Goal: Transaction & Acquisition: Download file/media

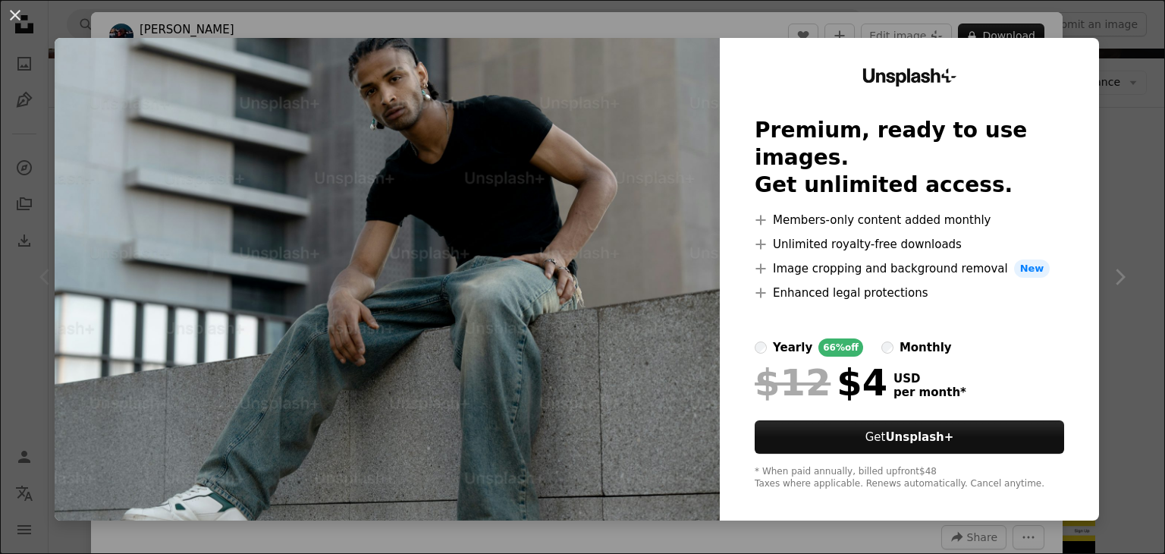
scroll to position [227, 0]
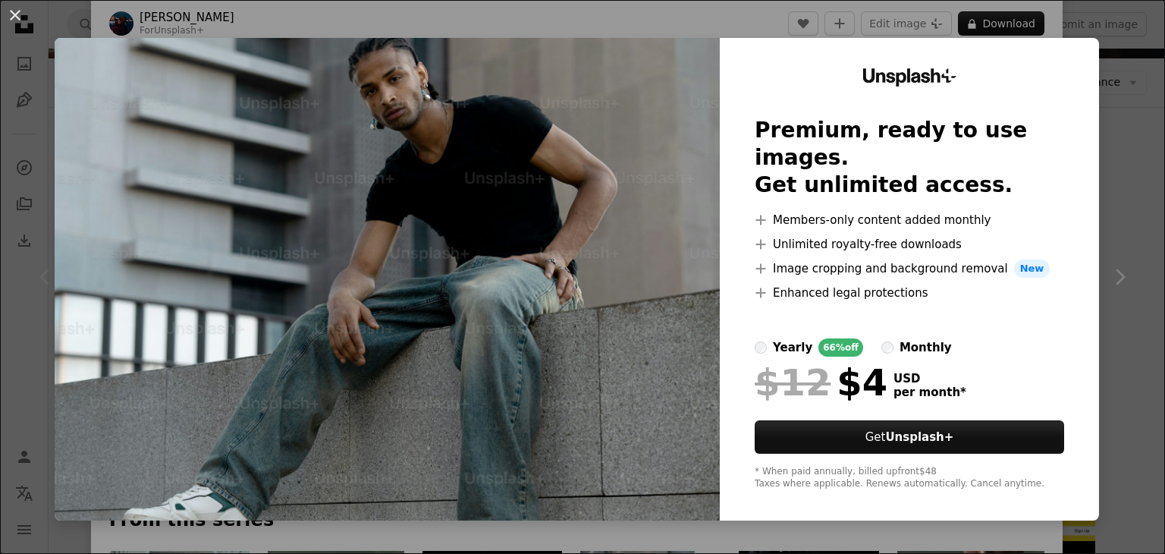
click at [415, 222] on img at bounding box center [387, 279] width 665 height 482
click at [647, 121] on img at bounding box center [387, 279] width 665 height 482
click at [12, 22] on button "An X shape" at bounding box center [15, 15] width 18 height 18
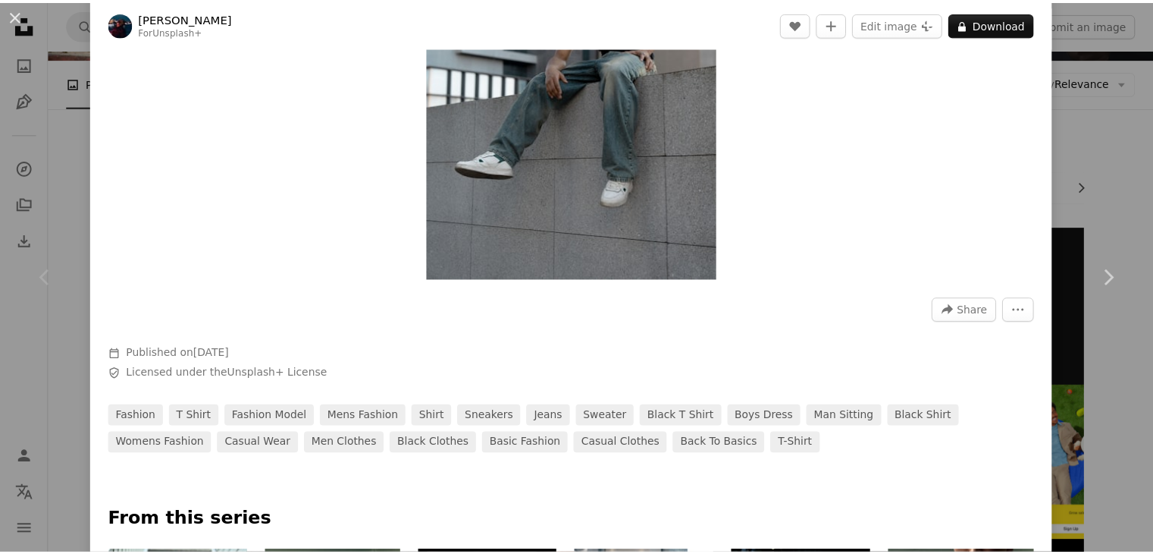
scroll to position [531, 0]
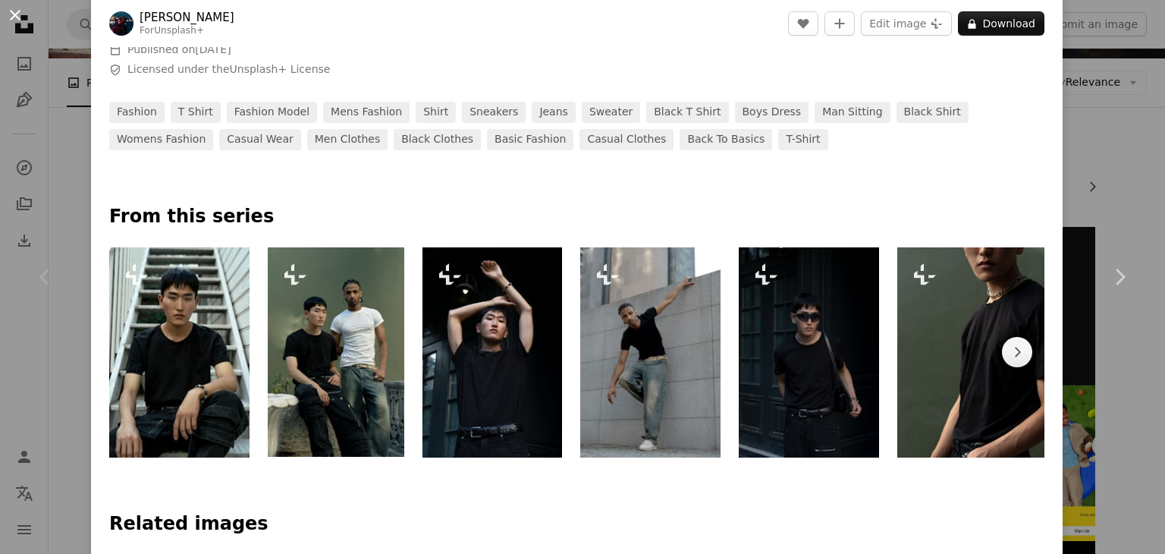
click at [12, 14] on button "An X shape" at bounding box center [15, 15] width 18 height 18
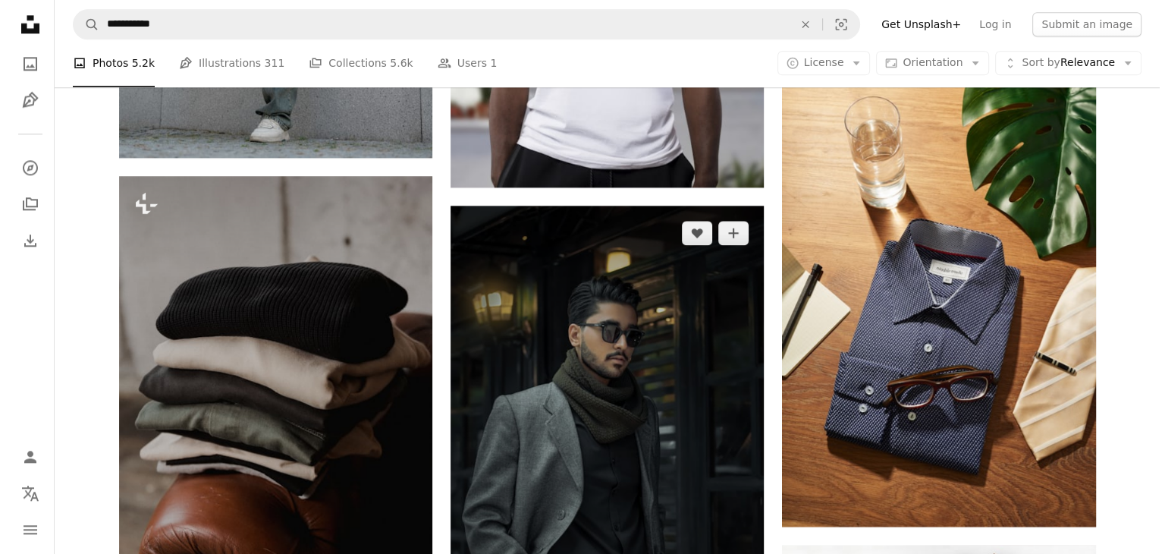
scroll to position [2047, 0]
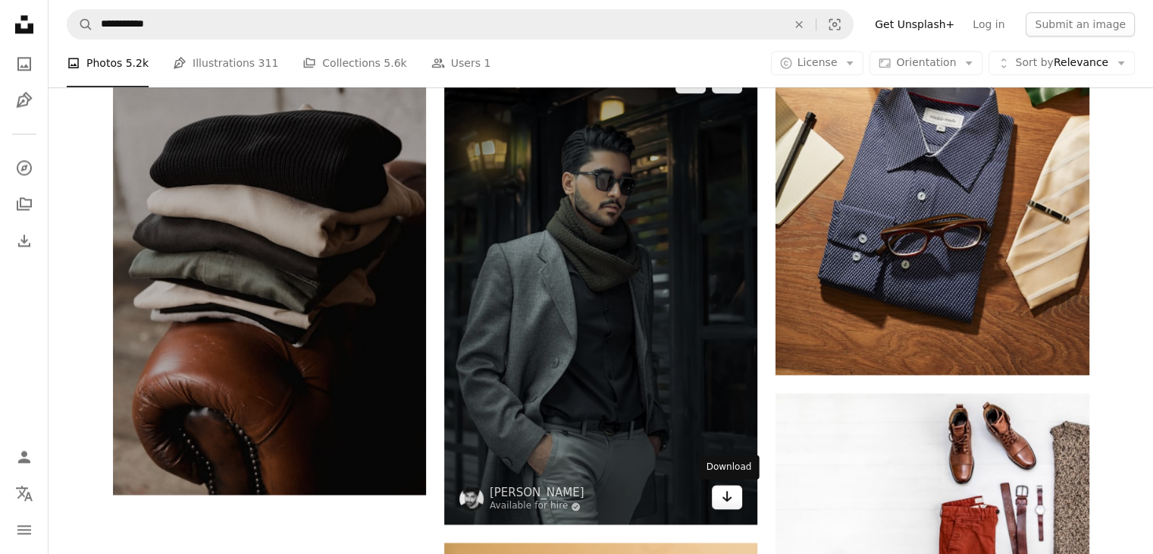
click at [736, 498] on link "Arrow pointing down" at bounding box center [727, 497] width 30 height 24
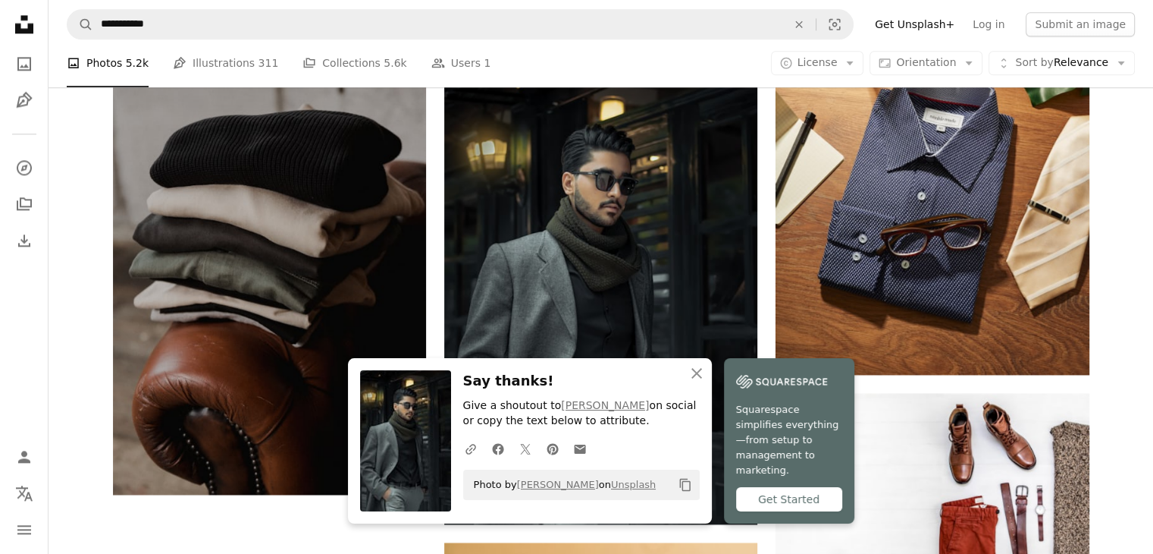
click at [757, 500] on div "Get Started" at bounding box center [789, 499] width 106 height 24
click at [691, 382] on icon "An X shape" at bounding box center [697, 373] width 18 height 18
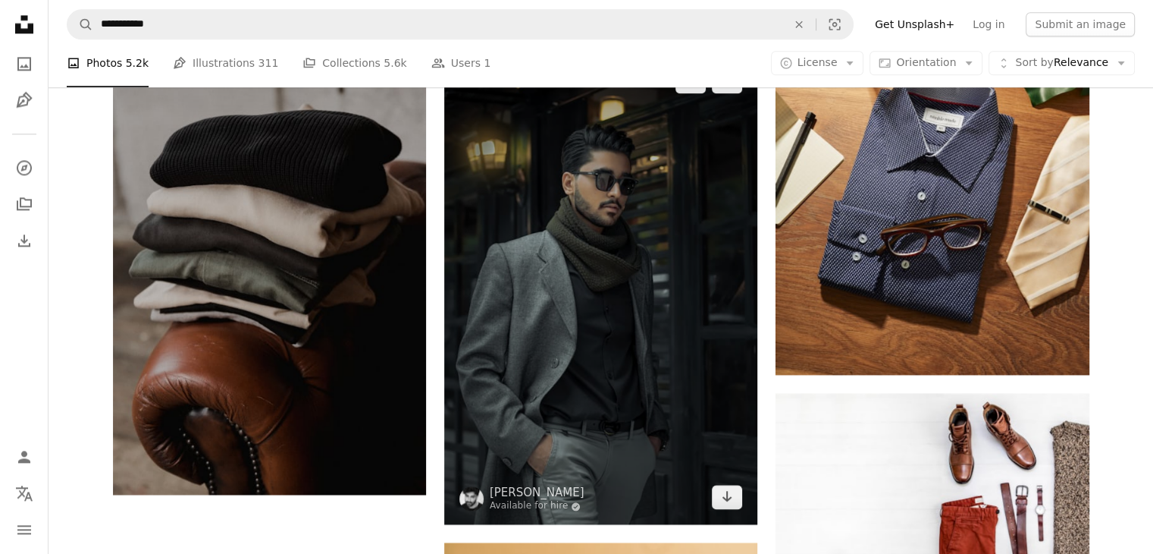
click at [691, 384] on img at bounding box center [600, 289] width 313 height 470
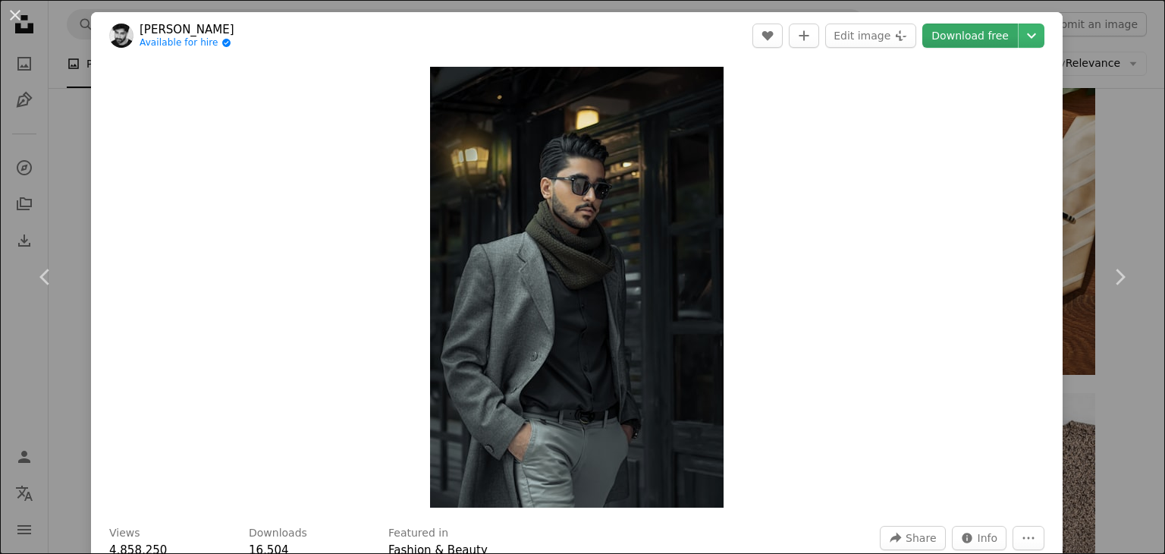
click at [985, 30] on link "Download free" at bounding box center [970, 36] width 96 height 24
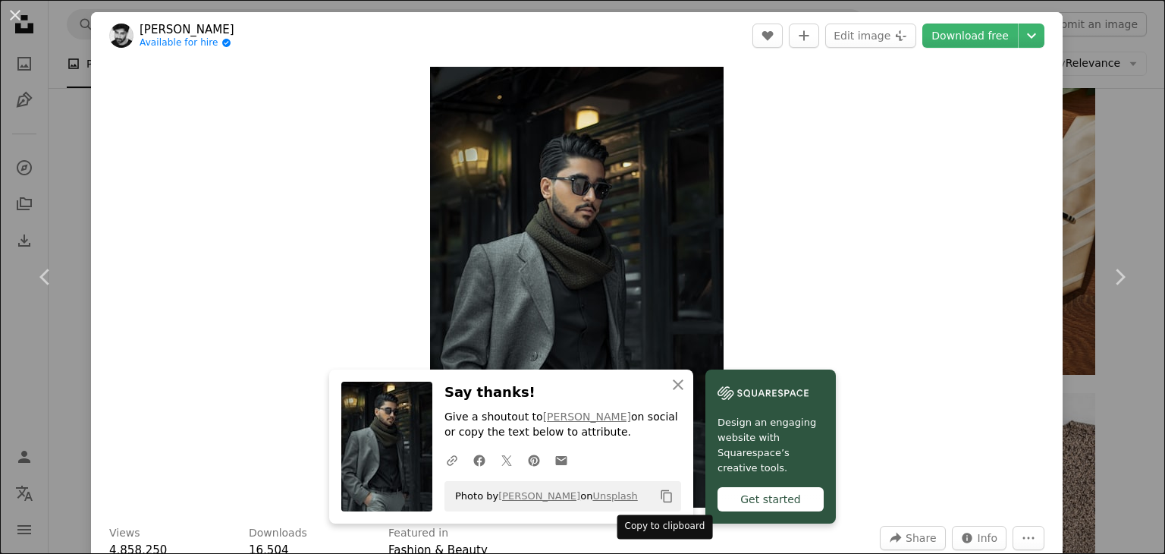
click at [661, 498] on icon "Copy to clipboard" at bounding box center [666, 496] width 11 height 13
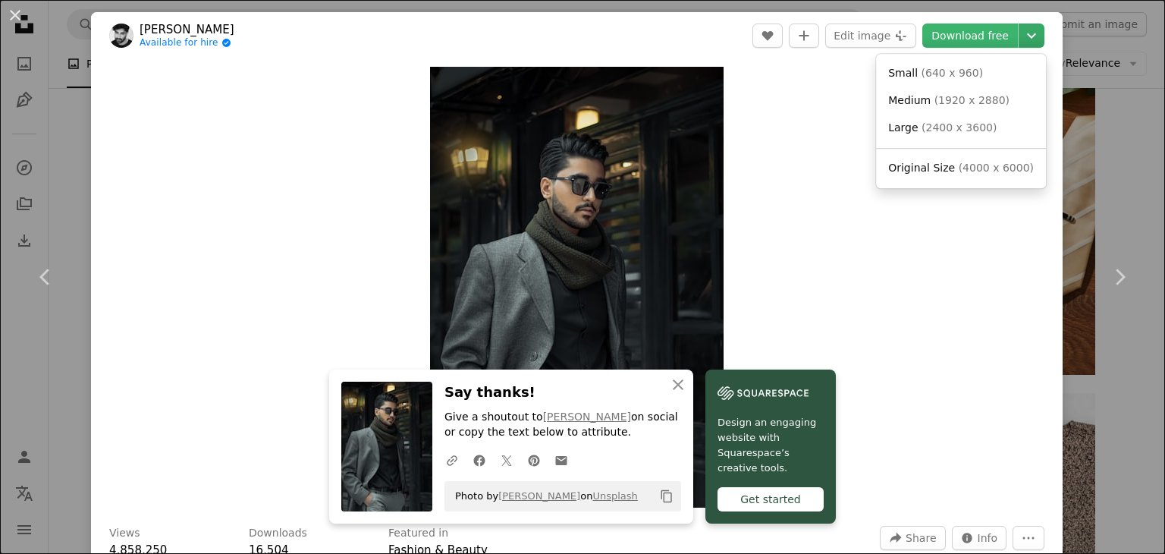
click at [1024, 23] on dialog "An X shape Chevron left Chevron right An X shape Close Say thanks! Give a shout…" at bounding box center [582, 277] width 1165 height 554
click at [989, 165] on span "( 4000 x 6000 )" at bounding box center [995, 168] width 75 height 12
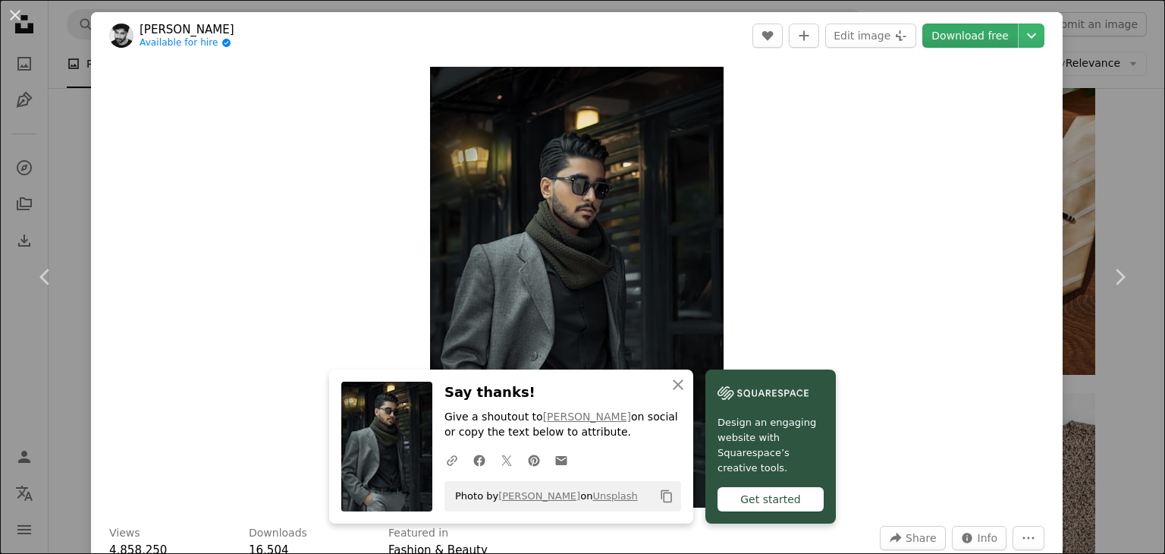
click at [947, 30] on link "Download free" at bounding box center [970, 36] width 96 height 24
click at [950, 28] on link "Download free" at bounding box center [970, 36] width 96 height 24
click at [672, 381] on icon "An X shape" at bounding box center [678, 384] width 18 height 18
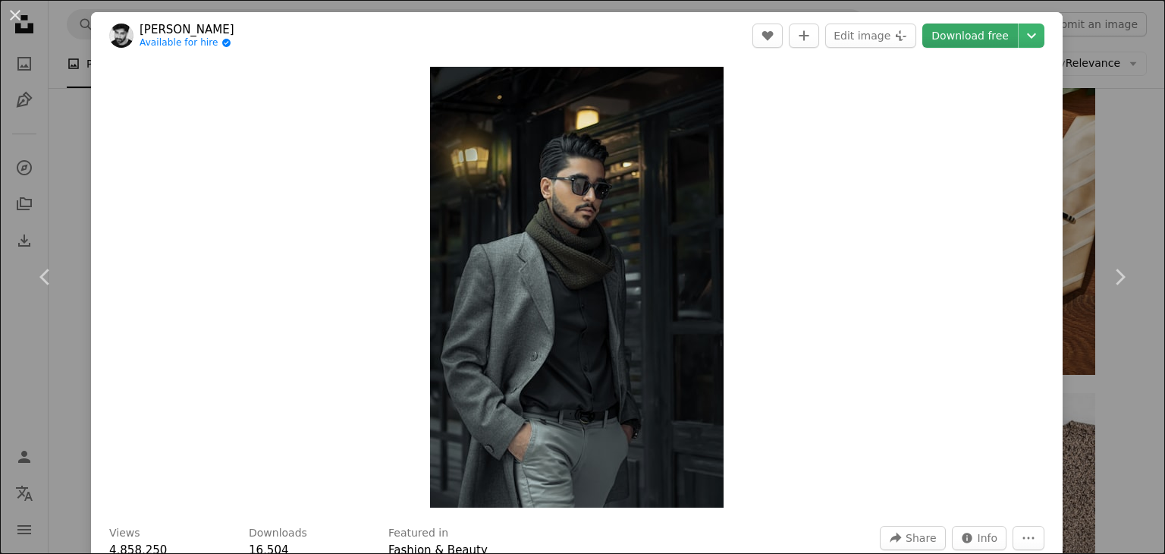
click at [958, 41] on link "Download free" at bounding box center [970, 36] width 96 height 24
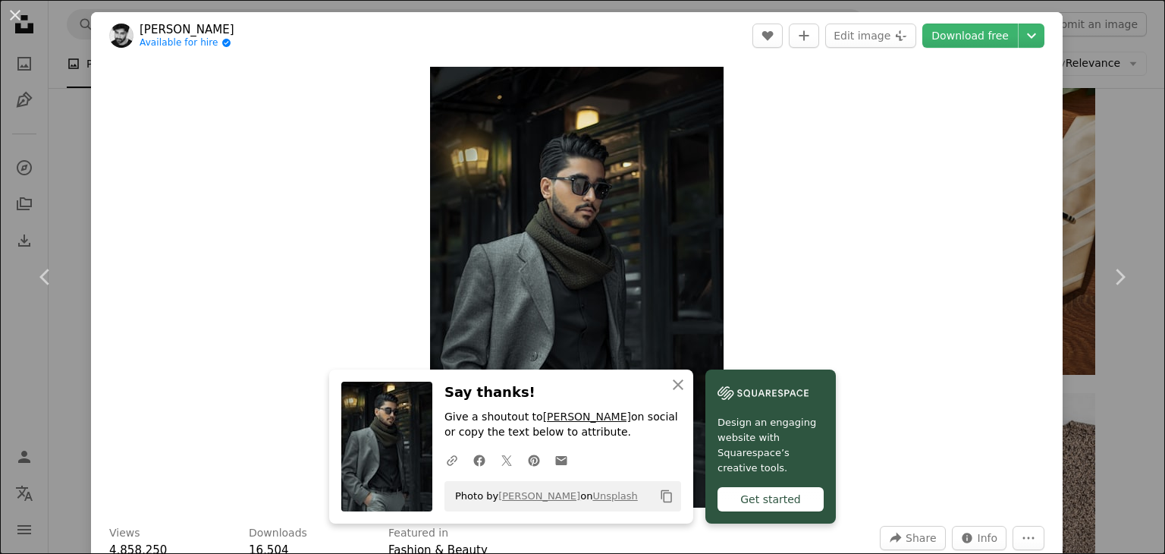
click at [566, 416] on link "[PERSON_NAME]" at bounding box center [587, 416] width 88 height 12
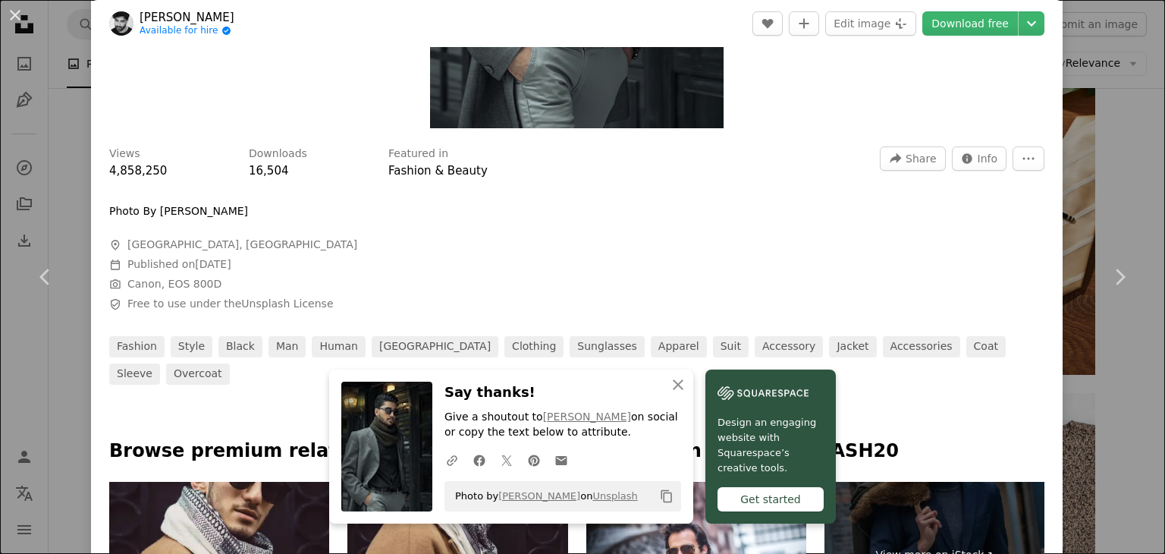
scroll to position [303, 0]
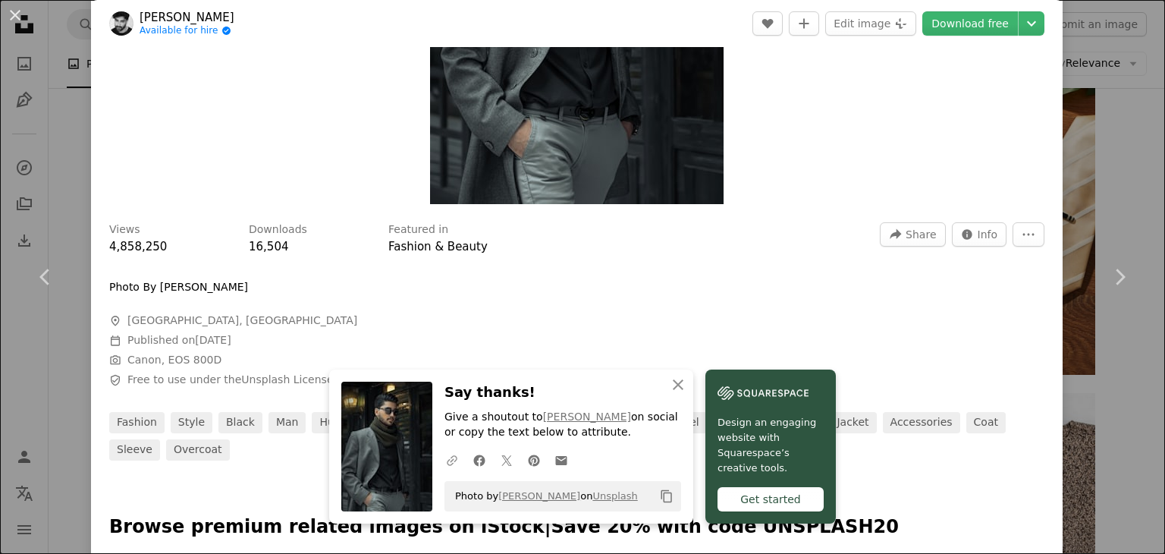
click at [445, 461] on icon "A URL sharing icon (chains)" at bounding box center [452, 460] width 14 height 14
drag, startPoint x: 679, startPoint y: 388, endPoint x: 924, endPoint y: 212, distance: 301.5
click at [679, 385] on icon "An X shape" at bounding box center [678, 384] width 18 height 18
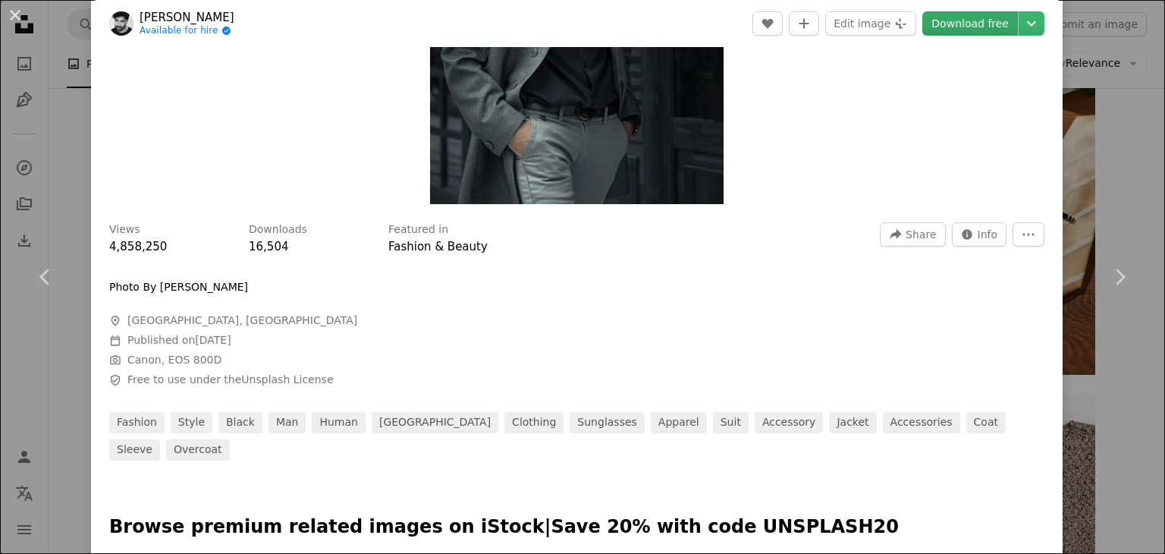
click at [972, 24] on link "Download free" at bounding box center [970, 23] width 96 height 24
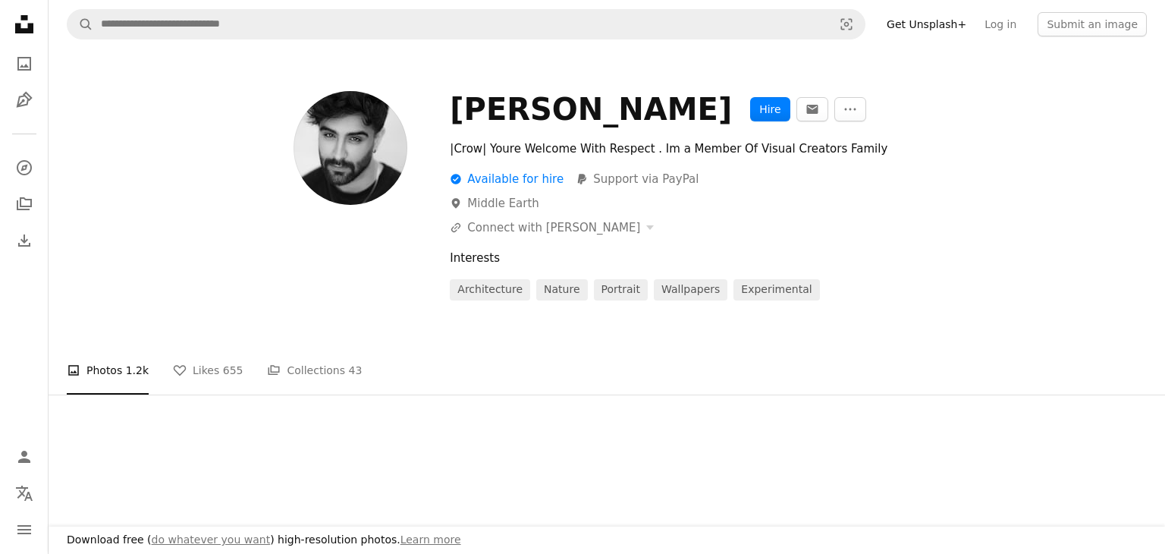
scroll to position [0, 0]
